Goal: Navigation & Orientation: Find specific page/section

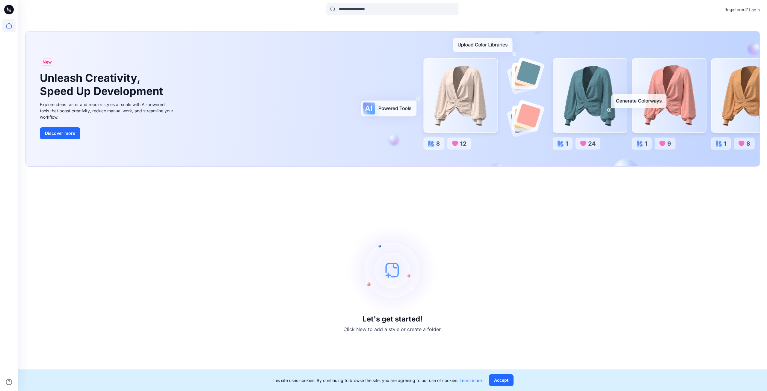
click at [748, 9] on p "Registered?" at bounding box center [736, 9] width 23 height 7
click at [754, 9] on p "Login" at bounding box center [754, 10] width 11 height 6
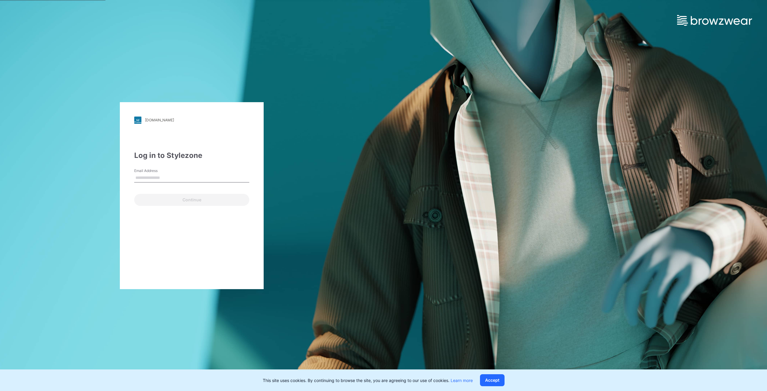
type input "**********"
click at [159, 199] on button "Continue" at bounding box center [191, 200] width 115 height 12
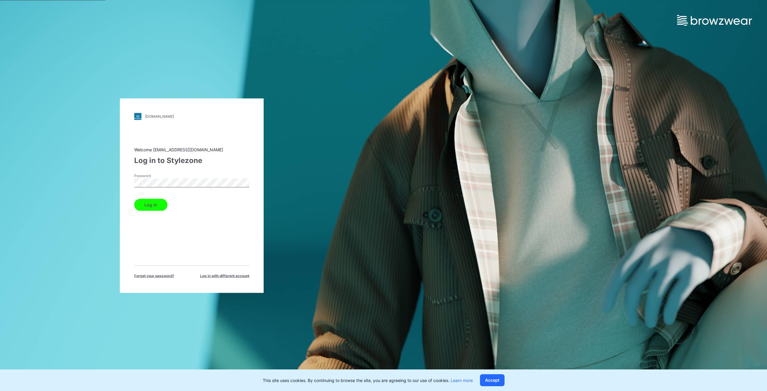
click at [161, 204] on button "Log in" at bounding box center [150, 205] width 33 height 12
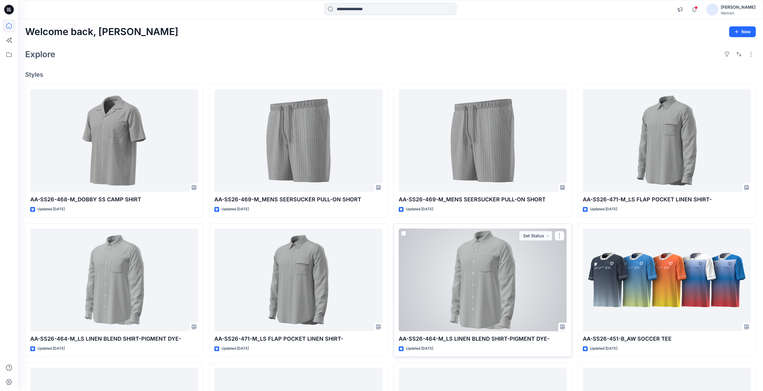
click at [479, 298] on div at bounding box center [483, 280] width 168 height 103
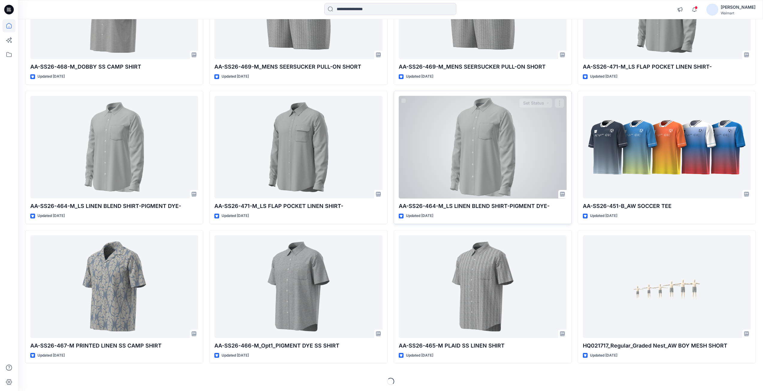
scroll to position [134, 0]
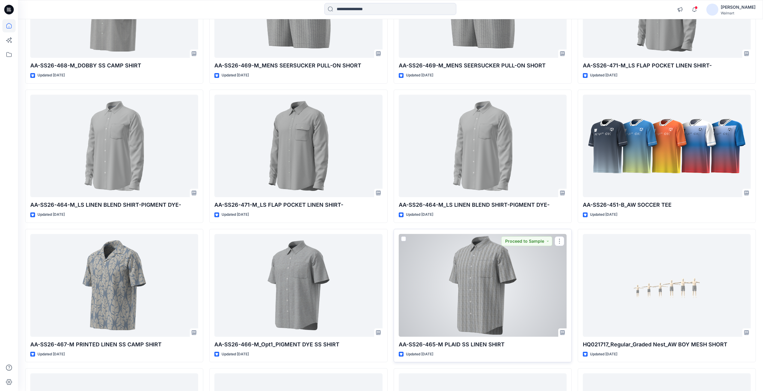
click at [443, 314] on div at bounding box center [483, 285] width 168 height 103
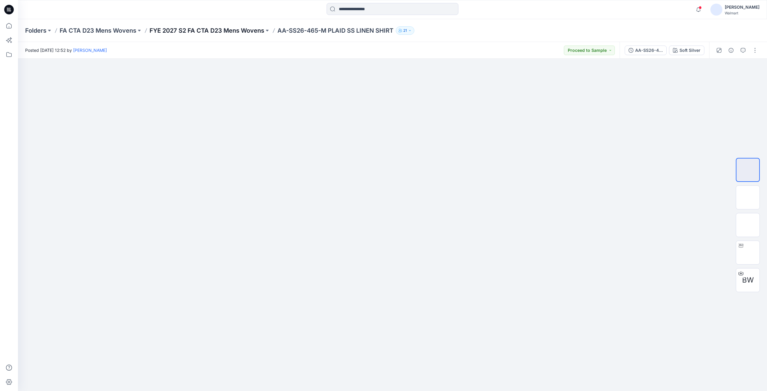
click at [180, 31] on p "FYE 2027 S2 FA CTA D23 Mens Wovens" at bounding box center [207, 30] width 115 height 8
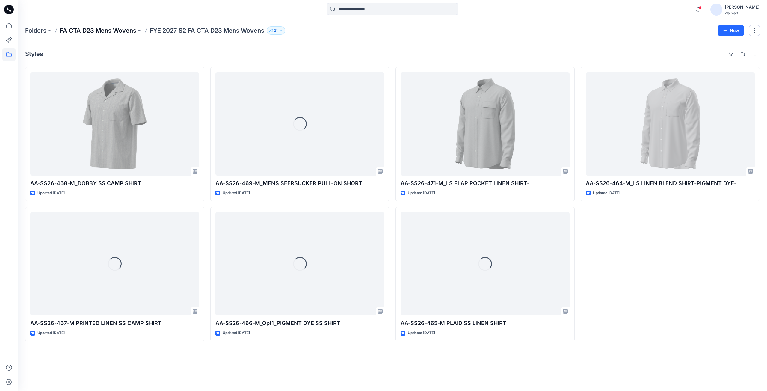
click at [116, 30] on p "FA CTA D23 Mens Wovens" at bounding box center [98, 30] width 77 height 8
